Goal: Information Seeking & Learning: Understand process/instructions

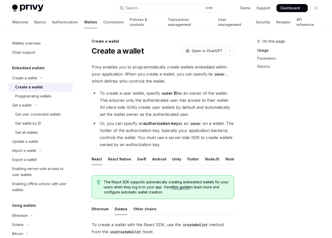
scroll to position [275, 0]
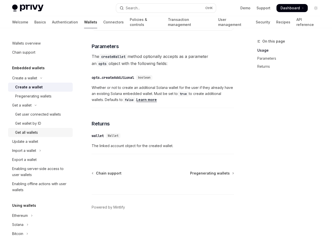
click at [36, 132] on div "Get all wallets" at bounding box center [26, 133] width 23 height 6
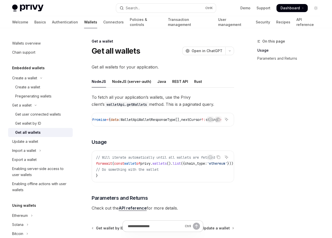
scroll to position [0, 198]
drag, startPoint x: 170, startPoint y: 187, endPoint x: 186, endPoint y: 186, distance: 16.1
click at [186, 186] on div "To fetch all your application’s wallets, use the Privy client’s walletApi.getWa…" at bounding box center [163, 153] width 142 height 118
click at [187, 183] on div "Report incorrect code Copy Ask AI // Will iterate automatically until all walle…" at bounding box center [163, 167] width 142 height 32
drag, startPoint x: 187, startPoint y: 186, endPoint x: 212, endPoint y: 183, distance: 24.6
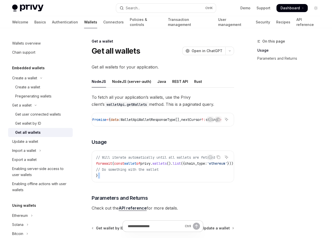
click at [212, 183] on div "Report incorrect code Copy Ask AI // Will iterate automatically until all walle…" at bounding box center [163, 167] width 142 height 32
click at [203, 182] on div "// Will iterate automatically until all wallets are fetched for await ( const w…" at bounding box center [163, 166] width 142 height 31
drag, startPoint x: 200, startPoint y: 184, endPoint x: 221, endPoint y: 184, distance: 20.7
click at [221, 182] on div "// Will iterate automatically until all wallets are fetched for await ( const w…" at bounding box center [163, 166] width 142 height 31
drag, startPoint x: 197, startPoint y: 187, endPoint x: 217, endPoint y: 187, distance: 19.7
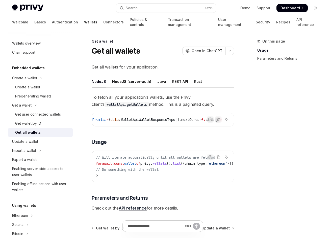
click at [217, 187] on div "To fetch all your application’s wallets, use the Privy client’s walletApi.getWa…" at bounding box center [163, 153] width 142 height 118
drag, startPoint x: 195, startPoint y: 184, endPoint x: 204, endPoint y: 184, distance: 8.6
click at [204, 182] on div "// Will iterate automatically until all wallets are fetched for await ( const w…" at bounding box center [163, 166] width 142 height 31
click at [199, 167] on div "Report incorrect code" at bounding box center [210, 165] width 36 height 5
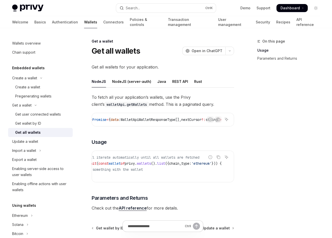
click at [199, 167] on div "Report incorrect code" at bounding box center [210, 165] width 36 height 5
click at [200, 168] on div "Report incorrect code" at bounding box center [210, 165] width 36 height 5
click at [202, 158] on code "// Will iterate automatically until all wallets are fetched for await ( const w…" at bounding box center [156, 167] width 153 height 24
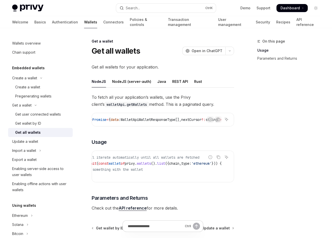
click at [198, 168] on div "Report incorrect code" at bounding box center [210, 165] width 36 height 5
click at [198, 165] on div "Report incorrect code" at bounding box center [210, 165] width 36 height 5
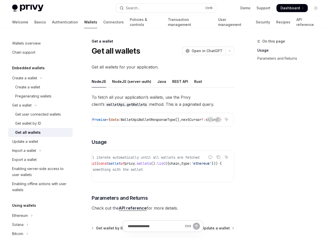
click at [198, 165] on div "Report incorrect code" at bounding box center [210, 165] width 36 height 5
click at [192, 156] on div "To fetch all your application’s wallets, use the Privy client’s walletApi.getWa…" at bounding box center [163, 153] width 142 height 118
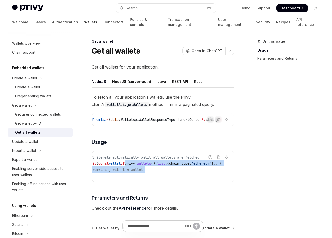
drag, startPoint x: 170, startPoint y: 180, endPoint x: 116, endPoint y: 163, distance: 56.5
click at [116, 163] on code "// Will iterate automatically until all wallets are fetched for await ( const w…" at bounding box center [156, 167] width 153 height 24
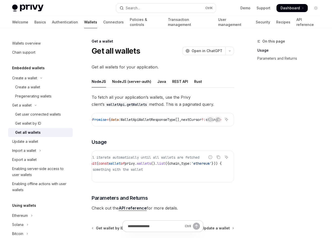
click at [201, 162] on code "// Will iterate automatically until all wallets are fetched for await ( const w…" at bounding box center [156, 167] width 153 height 24
drag, startPoint x: 201, startPoint y: 167, endPoint x: 193, endPoint y: 167, distance: 8.3
click at [193, 167] on div "Report incorrect code" at bounding box center [210, 165] width 36 height 5
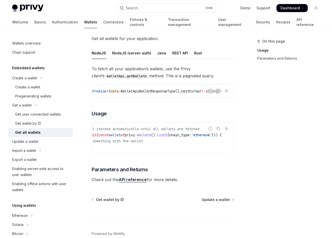
scroll to position [59, 0]
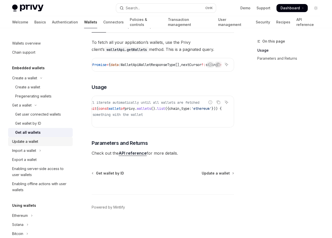
click at [34, 143] on div "Update a wallet" at bounding box center [25, 142] width 26 height 6
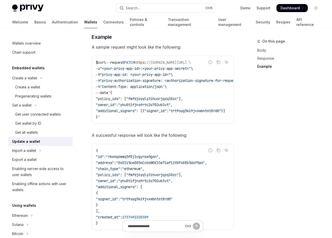
scroll to position [572, 0]
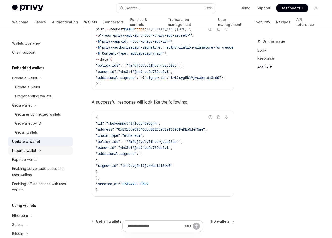
click at [26, 147] on button "Import a wallet" at bounding box center [40, 150] width 65 height 9
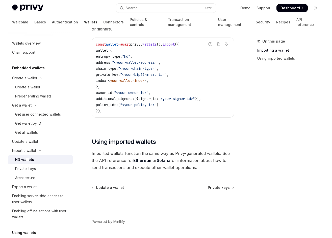
scroll to position [406, 0]
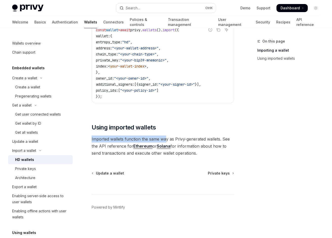
drag, startPoint x: 91, startPoint y: 140, endPoint x: 172, endPoint y: 145, distance: 81.8
drag, startPoint x: 172, startPoint y: 145, endPoint x: 184, endPoint y: 145, distance: 11.4
click at [184, 145] on span "Imported wallets function the same way as Privy-generated wallets. See the API …" at bounding box center [163, 146] width 142 height 21
click at [205, 145] on span "Imported wallets function the same way as Privy-generated wallets. See the API …" at bounding box center [163, 146] width 142 height 21
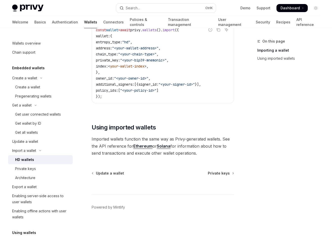
drag, startPoint x: 223, startPoint y: 137, endPoint x: 226, endPoint y: 150, distance: 13.8
click at [226, 150] on span "Imported wallets function the same way as Privy-generated wallets. See the API …" at bounding box center [163, 146] width 142 height 21
drag, startPoint x: 222, startPoint y: 151, endPoint x: 218, endPoint y: 138, distance: 13.4
click at [218, 138] on span "Imported wallets function the same way as Privy-generated wallets. See the API …" at bounding box center [163, 146] width 142 height 21
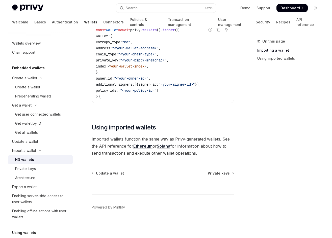
click at [219, 150] on span "Imported wallets function the same way as Privy-generated wallets. See the API …" at bounding box center [163, 146] width 142 height 21
drag, startPoint x: 88, startPoint y: 152, endPoint x: 207, endPoint y: 154, distance: 119.8
click at [207, 154] on span "Imported wallets function the same way as Privy-generated wallets. See the API …" at bounding box center [163, 146] width 142 height 21
drag, startPoint x: 208, startPoint y: 155, endPoint x: 180, endPoint y: 140, distance: 31.6
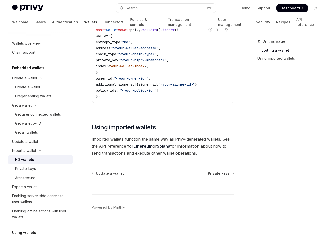
click at [180, 140] on span "Imported wallets function the same way as Privy-generated wallets. See the API …" at bounding box center [163, 146] width 142 height 21
click at [186, 149] on span "Imported wallets function the same way as Privy-generated wallets. See the API …" at bounding box center [163, 146] width 142 height 21
click at [160, 146] on link "Solana" at bounding box center [164, 146] width 14 height 5
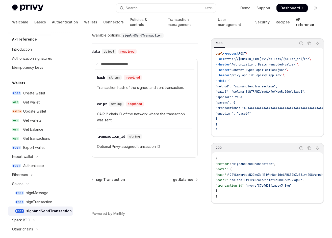
scroll to position [431, 0]
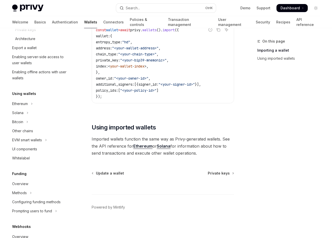
scroll to position [101, 0]
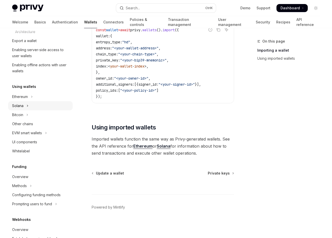
click at [24, 104] on button "Solana" at bounding box center [40, 105] width 65 height 9
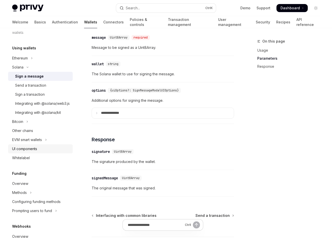
scroll to position [139, 0]
click at [44, 60] on button "Ethereum" at bounding box center [40, 58] width 65 height 9
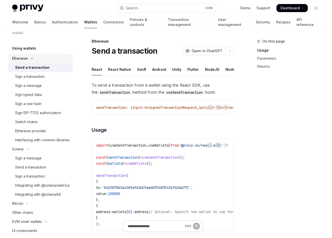
click at [44, 60] on button "Ethereum" at bounding box center [40, 58] width 65 height 9
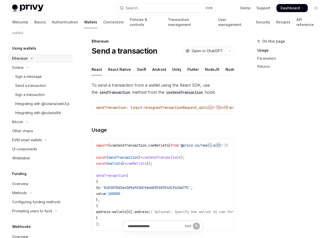
click at [45, 62] on button "Ethereum" at bounding box center [40, 58] width 65 height 9
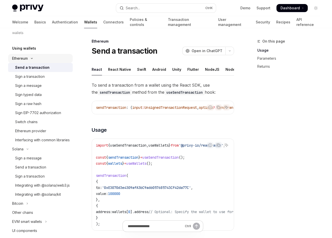
click at [45, 58] on button "Ethereum" at bounding box center [40, 58] width 65 height 9
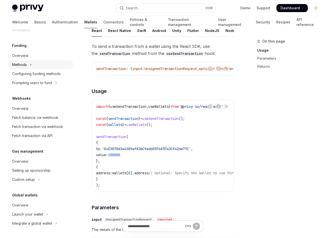
scroll to position [41, 0]
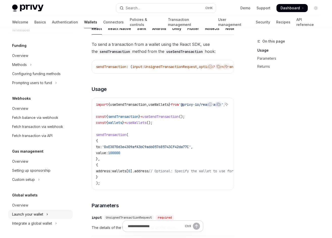
click at [21, 215] on div "Launch your wallet" at bounding box center [27, 215] width 31 height 6
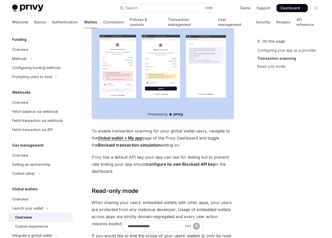
scroll to position [303, 0]
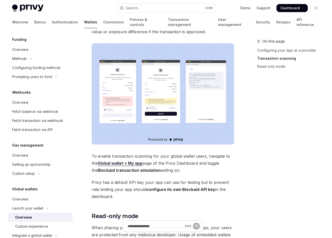
click at [178, 93] on img at bounding box center [163, 94] width 142 height 102
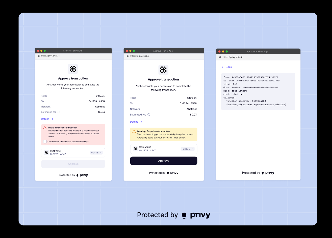
click at [2, 163] on div at bounding box center [166, 119] width 332 height 238
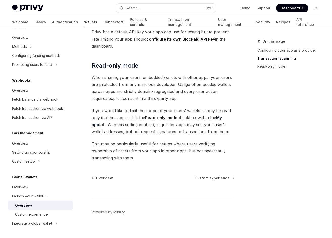
scroll to position [458, 0]
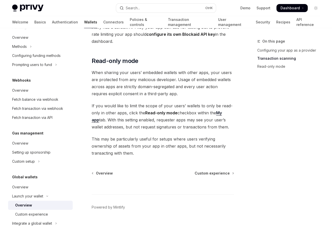
click at [200, 171] on span "Custom experience" at bounding box center [211, 173] width 35 height 5
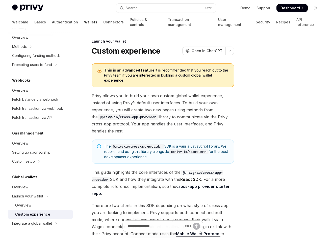
drag, startPoint x: 152, startPoint y: 68, endPoint x: 177, endPoint y: 81, distance: 28.5
click at [177, 81] on span "This is an advanced feature. It is recommended that you reach out to the Privy …" at bounding box center [166, 75] width 125 height 15
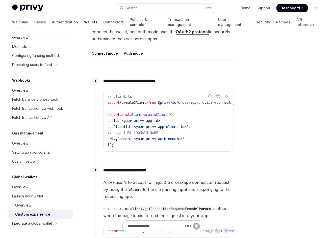
scroll to position [202, 0]
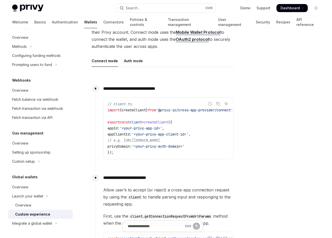
drag, startPoint x: 200, startPoint y: 129, endPoint x: 196, endPoint y: 129, distance: 4.0
click at [196, 129] on code "// client.ts import { createClient } from '@privy-io/cross-app-provider/connect…" at bounding box center [176, 128] width 139 height 54
drag, startPoint x: 196, startPoint y: 129, endPoint x: 190, endPoint y: 127, distance: 5.8
click at [190, 127] on code "// client.ts import { createClient } from '@privy-io/cross-app-provider/connect…" at bounding box center [176, 128] width 139 height 54
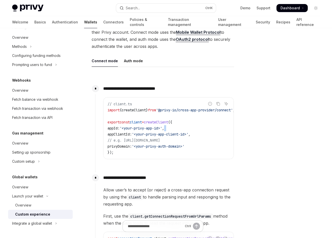
click at [190, 127] on code "// client.ts import { createClient } from '@privy-io/cross-app-provider/connect…" at bounding box center [176, 128] width 139 height 54
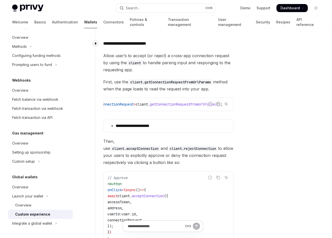
scroll to position [0, 33]
click at [220, 117] on div "**********" at bounding box center [168, 195] width 130 height 287
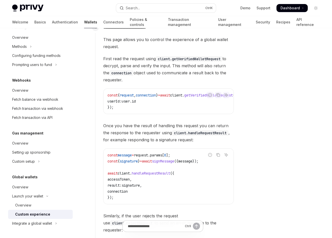
scroll to position [740, 0]
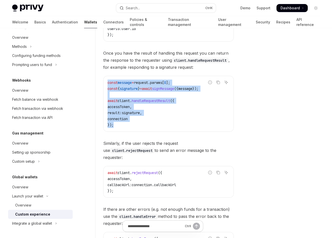
drag, startPoint x: 164, startPoint y: 130, endPoint x: 107, endPoint y: 85, distance: 72.5
click at [107, 85] on div "const message = request . params [ 0 ]; const { signature } = await signMessage…" at bounding box center [168, 103] width 130 height 55
click at [163, 125] on code "const message = request . params [ 0 ]; const { signature } = await signMessage…" at bounding box center [168, 104] width 122 height 48
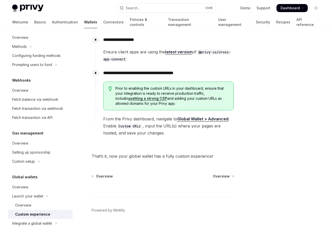
scroll to position [990, 0]
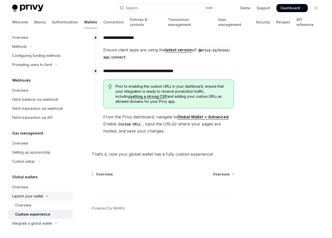
click at [42, 198] on div "Launch your wallet" at bounding box center [27, 196] width 31 height 6
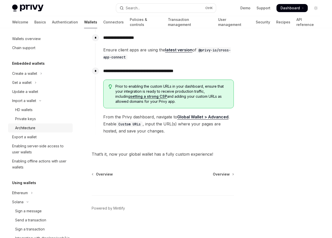
scroll to position [0, 0]
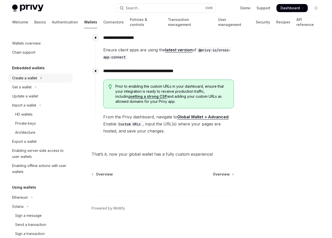
click at [24, 78] on div "Create a wallet" at bounding box center [24, 78] width 25 height 6
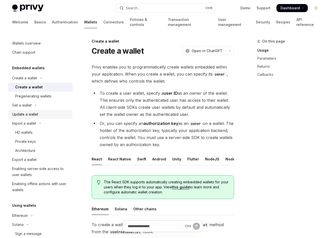
click at [39, 113] on div "Update a wallet" at bounding box center [40, 114] width 57 height 6
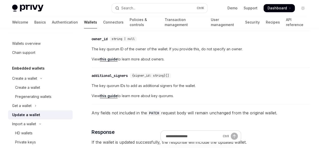
scroll to position [216, 0]
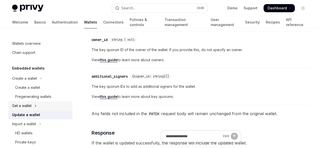
click at [35, 103] on icon "Toggle Get a wallet section" at bounding box center [36, 105] width 2 height 6
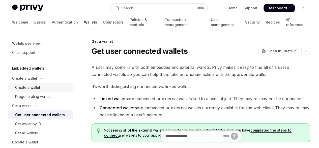
click at [30, 84] on div "Create a wallet" at bounding box center [27, 87] width 25 height 6
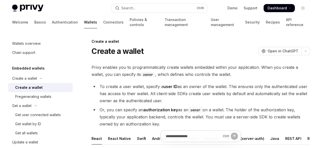
type textarea "*"
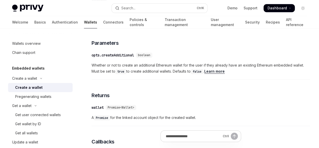
scroll to position [238, 0]
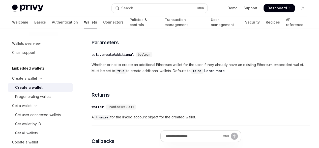
click at [182, 16] on span "'@privy-io/react-auth'" at bounding box center [172, 14] width 44 height 5
copy code "import { useCreateWallet } from '@privy-io/react-auth' ;"
click at [141, 4] on button "Search... Ctrl K" at bounding box center [160, 8] width 96 height 9
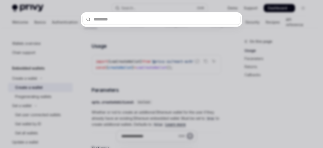
type input "**********"
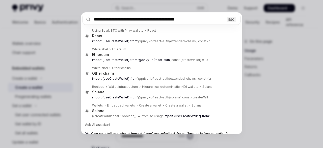
click at [210, 18] on input "**********" at bounding box center [161, 19] width 158 height 11
click at [210, 17] on input "**********" at bounding box center [161, 19] width 158 height 11
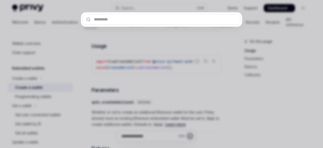
click at [121, 47] on div at bounding box center [161, 74] width 323 height 148
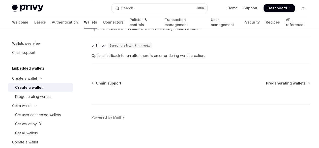
scroll to position [515, 0]
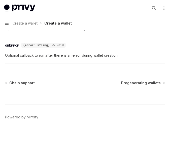
type textarea "*"
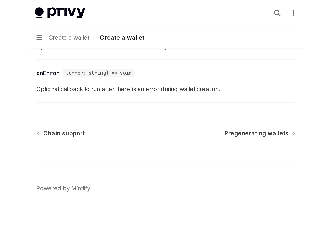
scroll to position [412, 0]
